Goal: Information Seeking & Learning: Check status

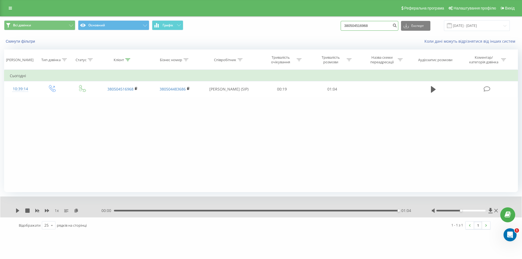
click at [384, 24] on input "380504516968" at bounding box center [370, 26] width 58 height 10
drag, startPoint x: 383, startPoint y: 24, endPoint x: 342, endPoint y: 23, distance: 41.1
click at [342, 23] on div "Всі дзвінки Основний Графік 380504516968 Експорт .csv .xls .xlsx 22.06.2025 - 2…" at bounding box center [261, 25] width 514 height 11
paste input "677593352"
type input "380677593352"
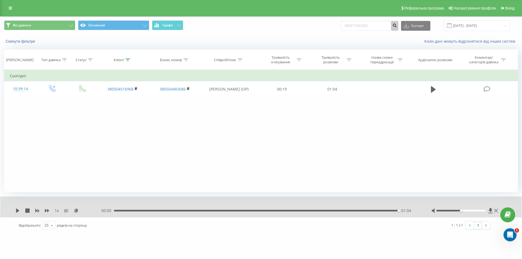
click at [397, 25] on icon "submit" at bounding box center [394, 24] width 5 height 3
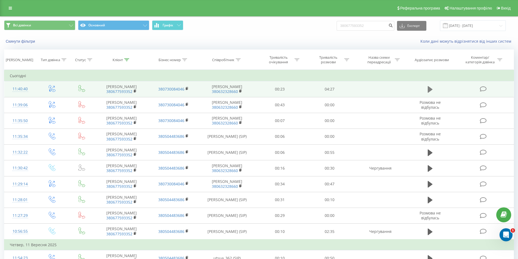
click at [429, 92] on icon at bounding box center [430, 89] width 5 height 7
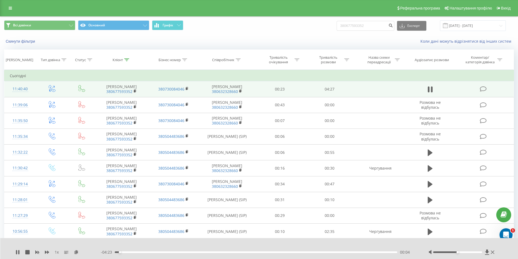
click at [14, 254] on div "1 x - 04:23 00:04 00:04" at bounding box center [259, 248] width 518 height 21
click at [15, 253] on div "1 x - 04:22 00:05 00:05" at bounding box center [259, 248] width 518 height 21
click at [17, 253] on icon at bounding box center [16, 252] width 1 height 4
click at [16, 253] on icon at bounding box center [17, 252] width 4 height 4
drag, startPoint x: 459, startPoint y: 252, endPoint x: 482, endPoint y: 253, distance: 23.7
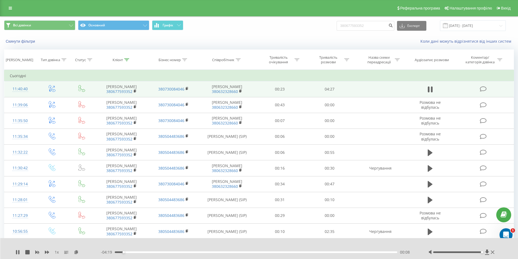
click at [482, 253] on div "Accessibility label" at bounding box center [482, 252] width 2 height 2
click at [287, 12] on div "Реферальна програма Налаштування профілю Вихід" at bounding box center [259, 8] width 518 height 16
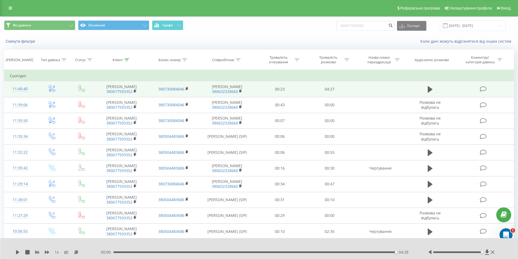
click at [431, 91] on icon at bounding box center [430, 89] width 5 height 7
